Goal: Task Accomplishment & Management: Complete application form

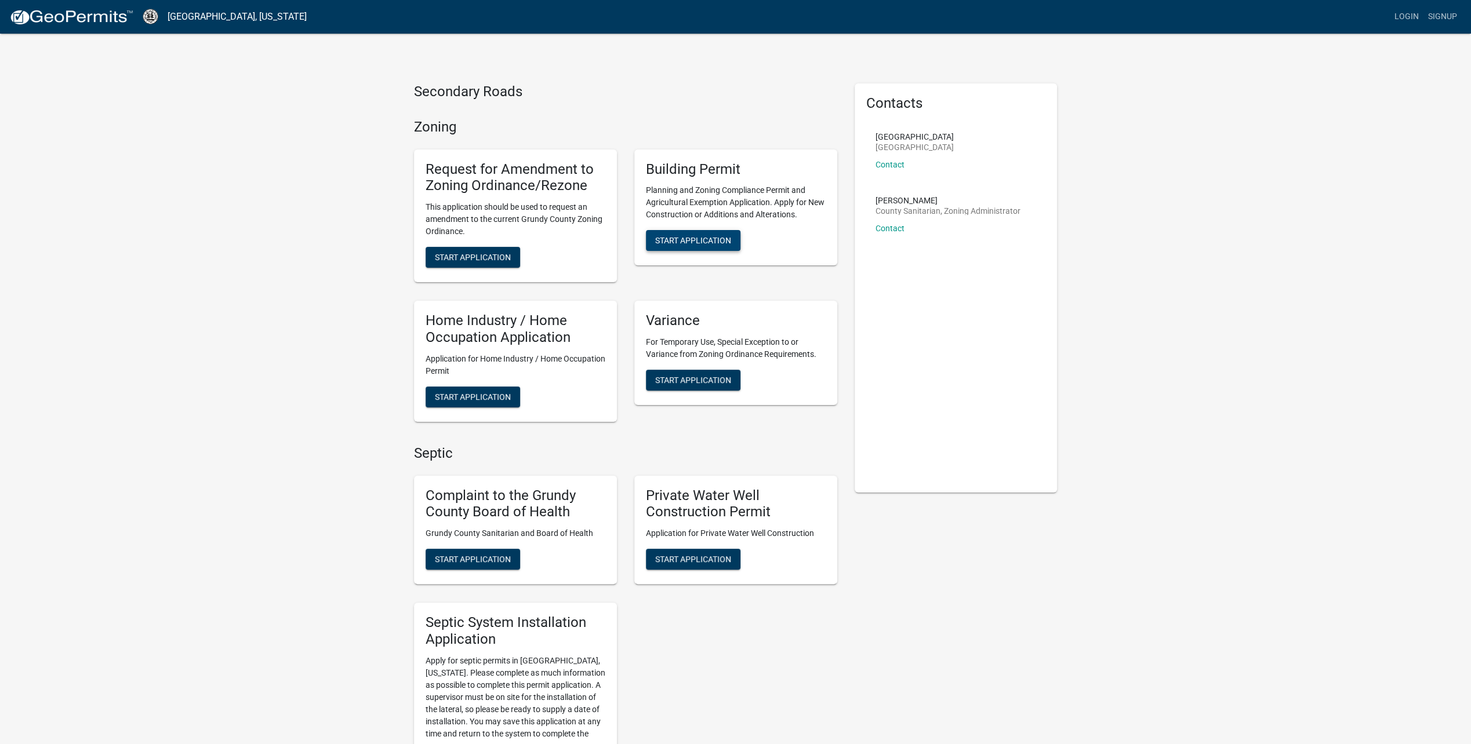
click at [716, 239] on span "Start Application" at bounding box center [693, 240] width 76 height 9
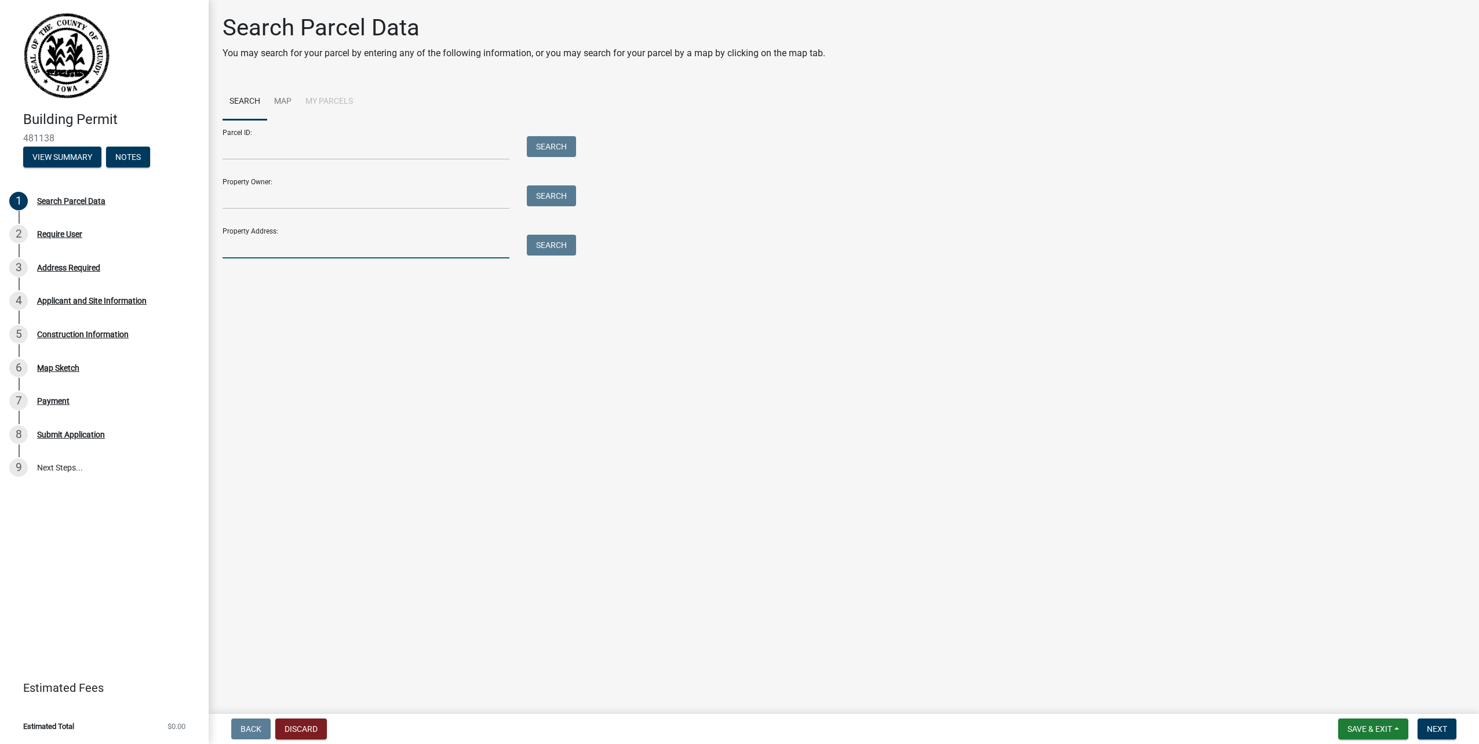
click at [306, 242] on input "Property Address:" at bounding box center [366, 247] width 287 height 24
type input "[STREET_ADDRESS]"
click at [556, 240] on button "Search" at bounding box center [551, 245] width 49 height 21
click at [284, 729] on button "Discard" at bounding box center [301, 729] width 52 height 21
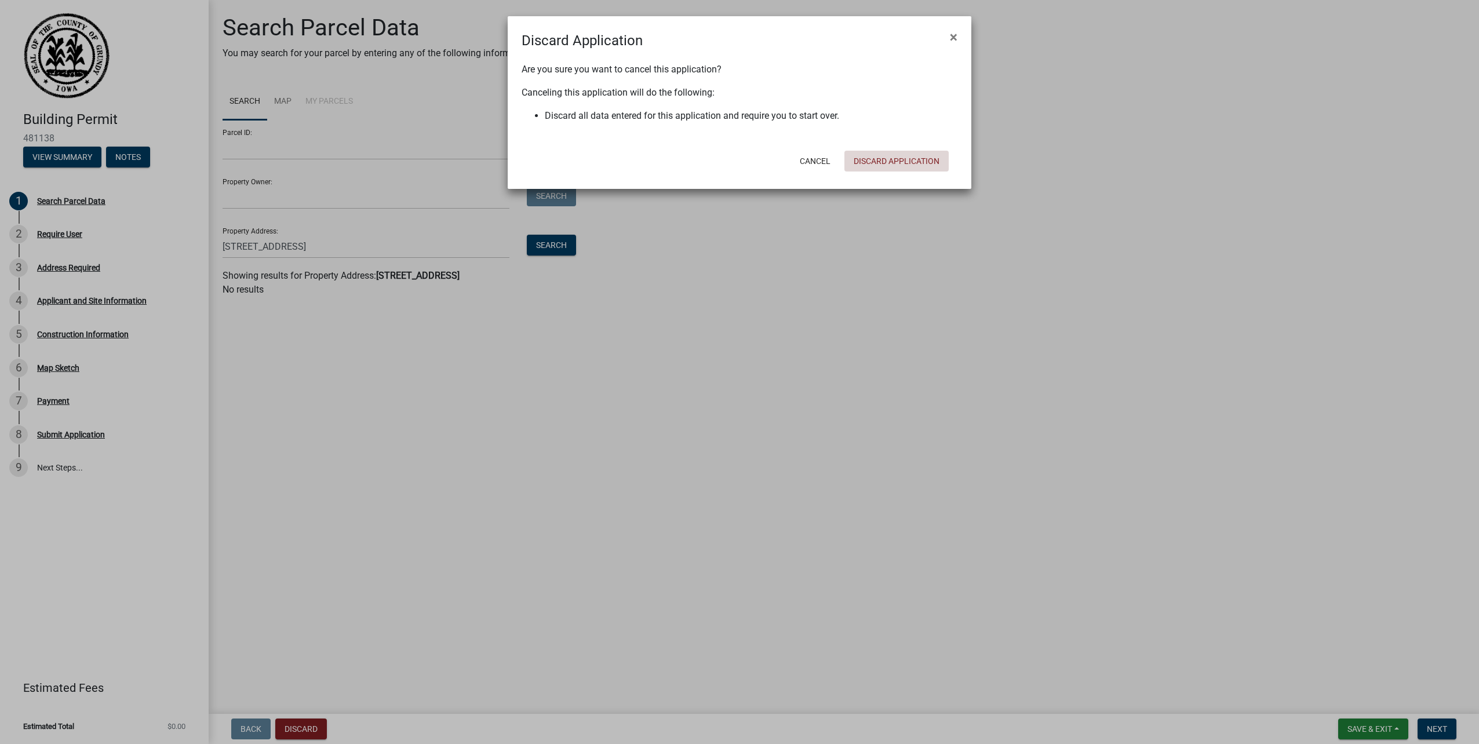
click at [883, 155] on button "Discard Application" at bounding box center [897, 161] width 104 height 21
